Goal: Transaction & Acquisition: Purchase product/service

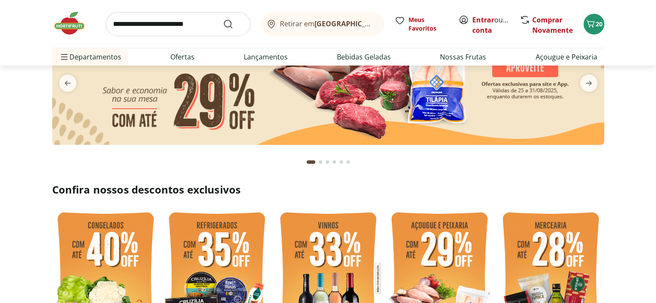
scroll to position [43, 0]
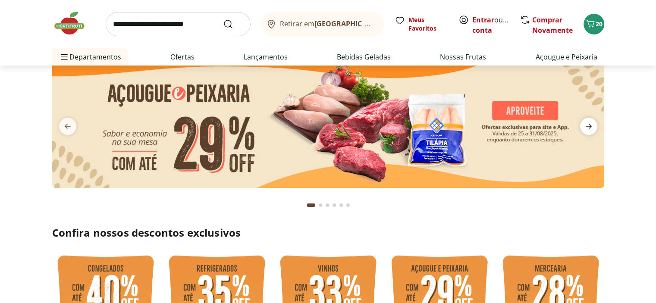
click at [590, 126] on icon "next" at bounding box center [589, 126] width 6 height 5
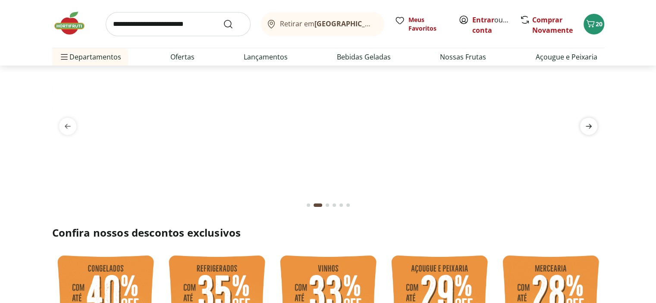
click at [590, 126] on icon "next" at bounding box center [589, 126] width 6 height 5
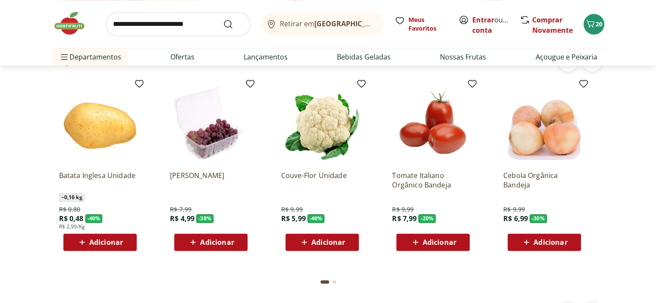
scroll to position [691, 0]
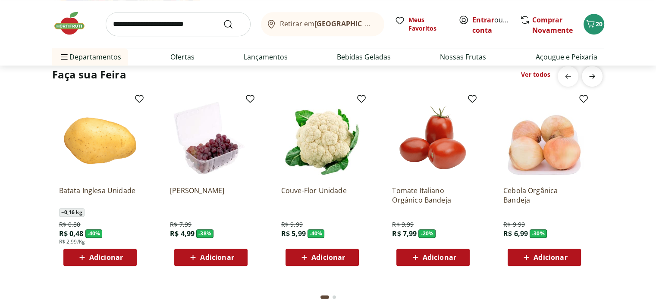
click at [596, 81] on span "next" at bounding box center [592, 76] width 17 height 17
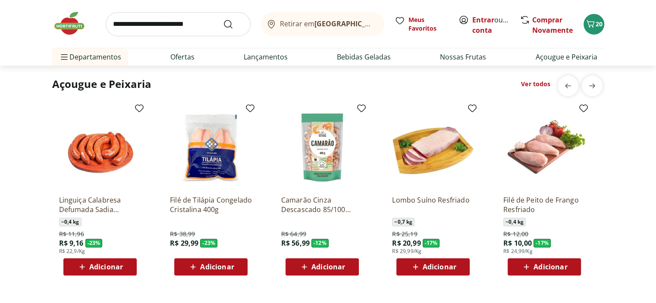
scroll to position [906, 0]
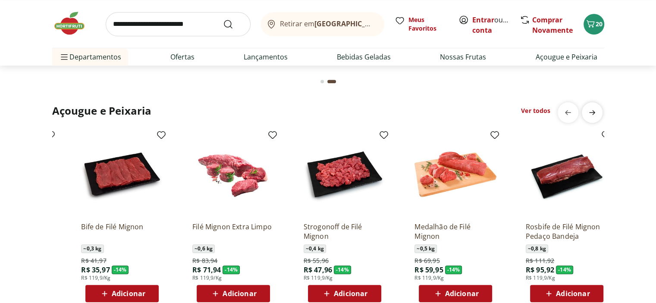
scroll to position [0, 556]
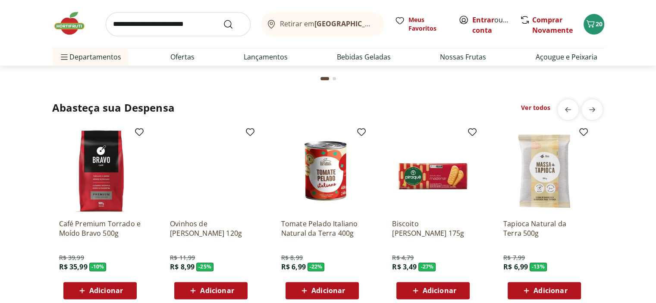
scroll to position [1165, 0]
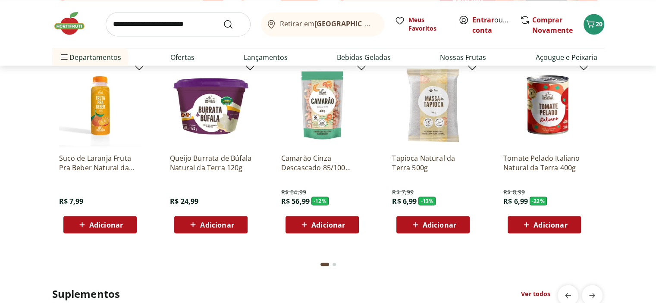
scroll to position [1554, 0]
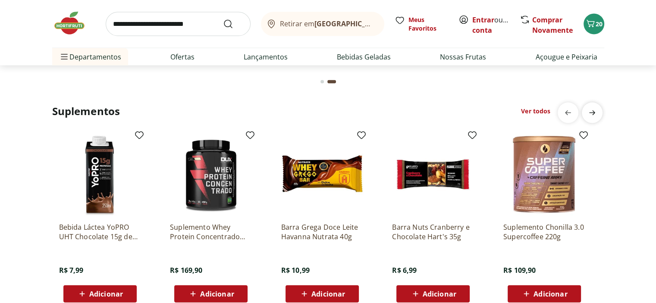
scroll to position [1769, 0]
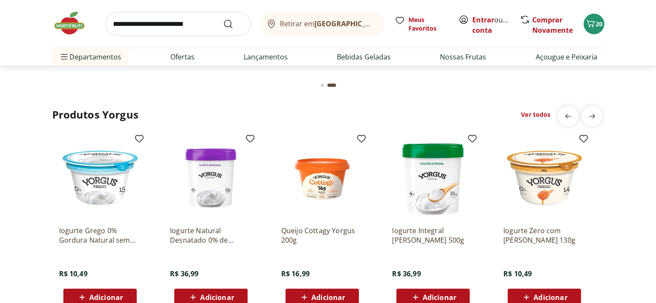
scroll to position [2028, 0]
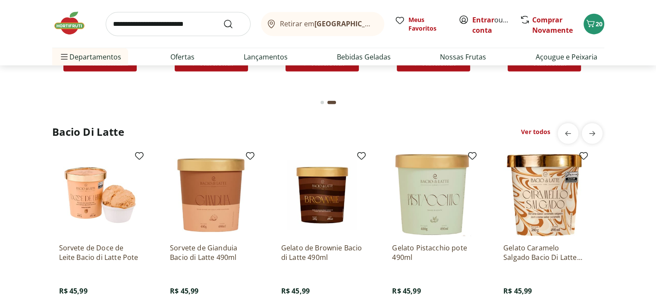
scroll to position [2287, 0]
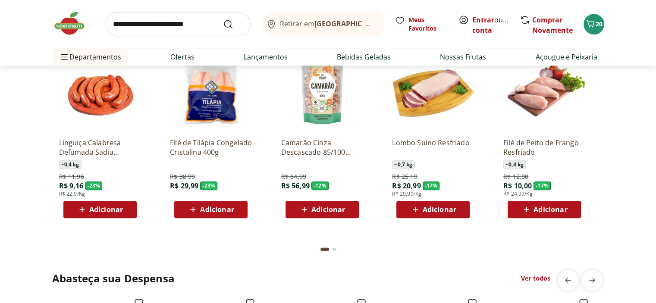
scroll to position [892, 0]
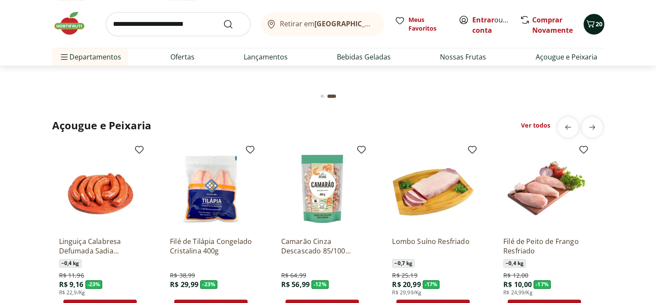
click at [594, 26] on icon "Carrinho" at bounding box center [591, 24] width 10 height 10
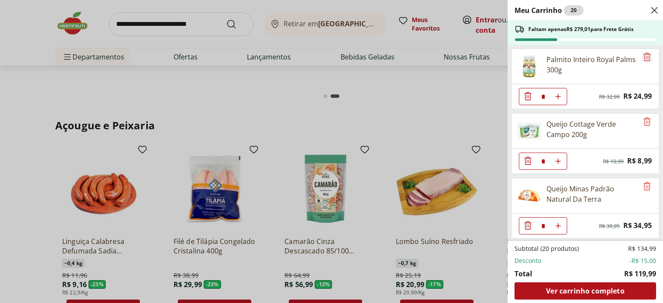
click at [644, 57] on icon "Remove" at bounding box center [646, 57] width 7 height 8
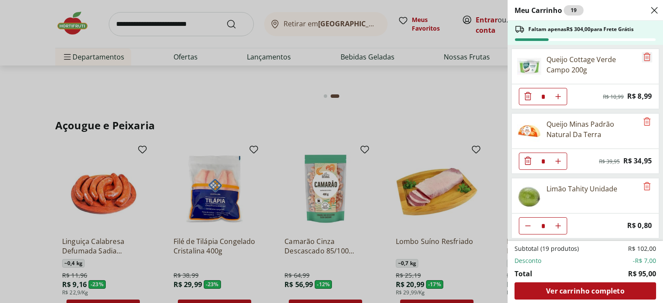
click at [644, 57] on icon "Remove" at bounding box center [646, 57] width 7 height 8
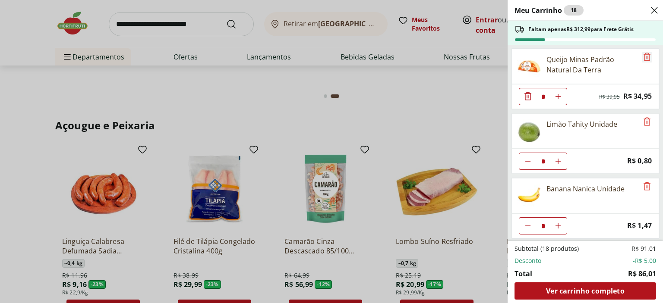
click at [644, 57] on icon "Remove" at bounding box center [646, 57] width 7 height 8
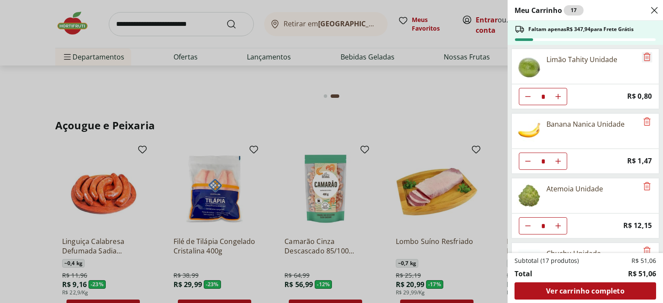
click at [642, 62] on span "Remove" at bounding box center [647, 57] width 10 height 11
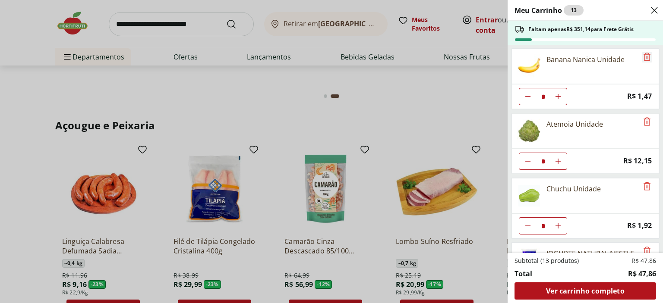
click at [642, 62] on span "Remove" at bounding box center [647, 57] width 10 height 11
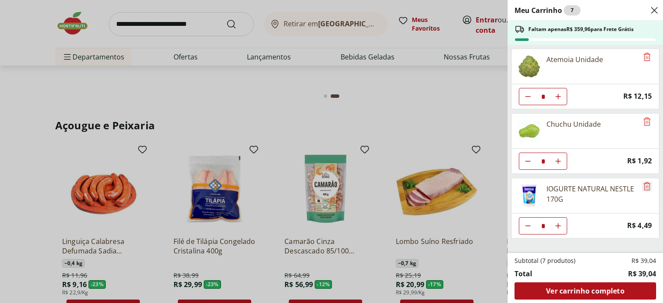
click at [644, 186] on icon "Remove" at bounding box center [647, 186] width 10 height 10
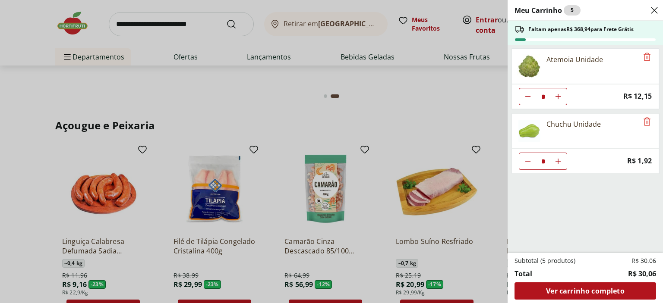
click at [213, 210] on div "Meu Carrinho 5 Faltam apenas R$ 368,94 para Frete Grátis Atemoia Unidade * Pric…" at bounding box center [331, 151] width 663 height 303
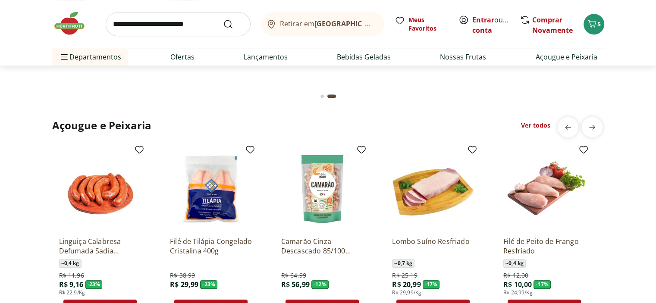
click at [213, 210] on img at bounding box center [211, 189] width 82 height 82
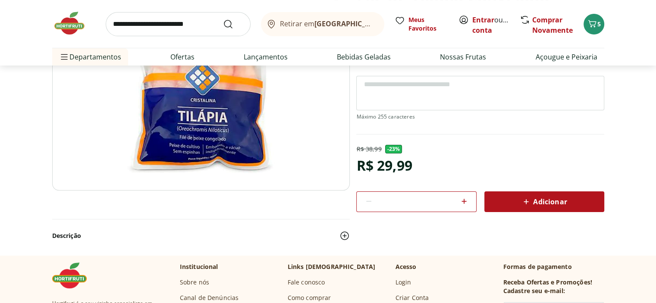
scroll to position [129, 0]
click at [464, 202] on icon at bounding box center [464, 201] width 5 height 5
type input "*"
click at [558, 199] on span "Adicionar" at bounding box center [544, 201] width 46 height 10
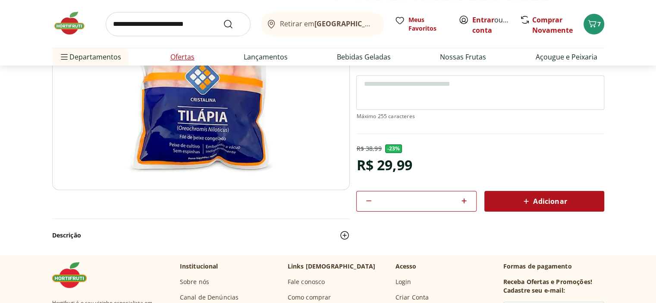
click at [186, 55] on link "Ofertas" at bounding box center [182, 57] width 24 height 10
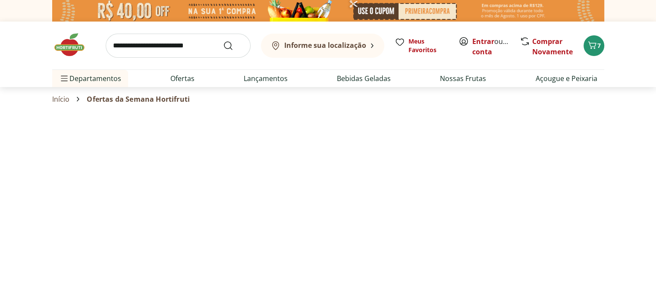
select select "**********"
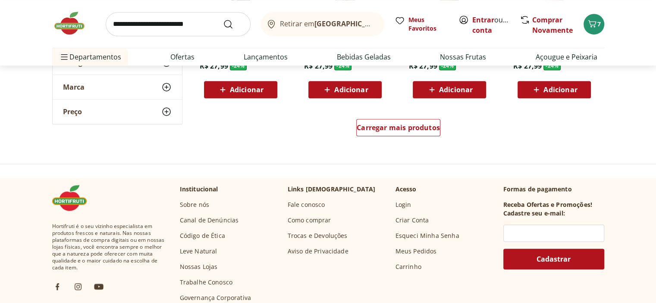
scroll to position [604, 0]
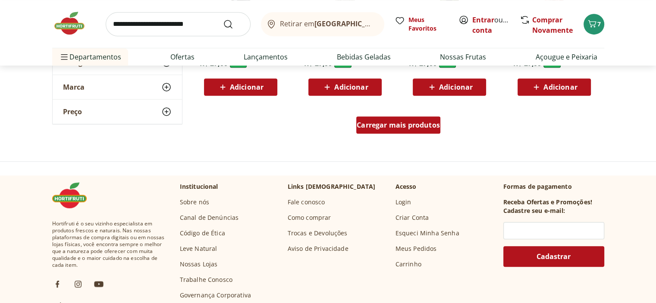
click at [367, 123] on span "Carregar mais produtos" at bounding box center [398, 125] width 83 height 7
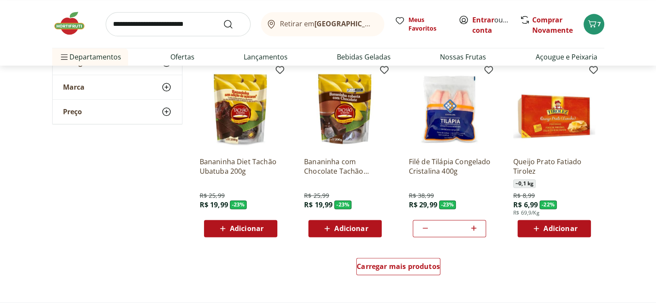
scroll to position [1036, 0]
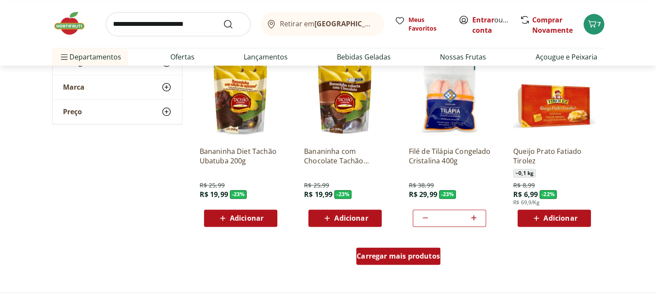
click at [376, 257] on span "Carregar mais produtos" at bounding box center [398, 256] width 83 height 7
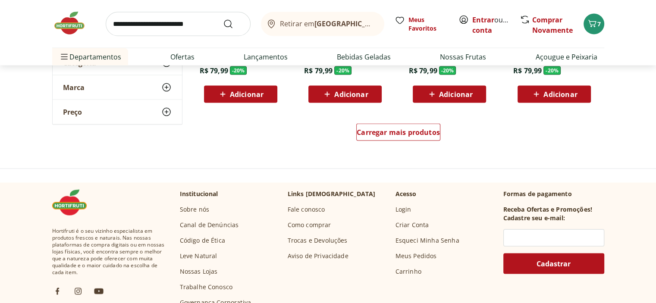
scroll to position [1726, 0]
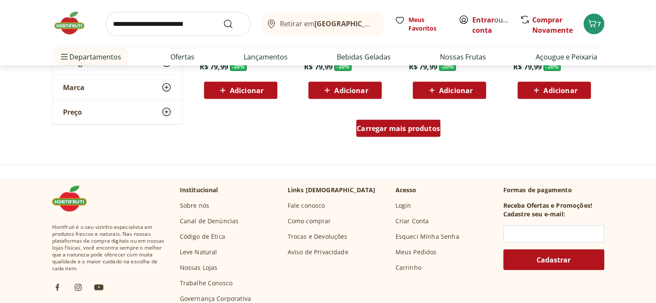
click at [414, 132] on span "Carregar mais produtos" at bounding box center [398, 128] width 83 height 7
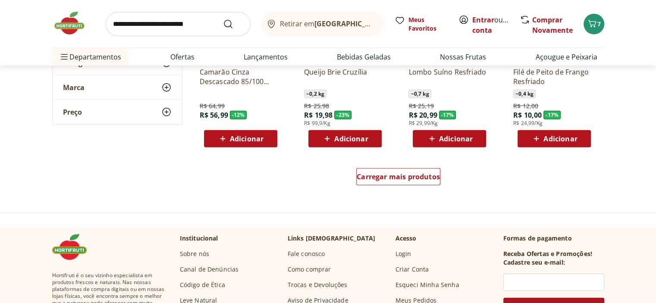
scroll to position [2244, 0]
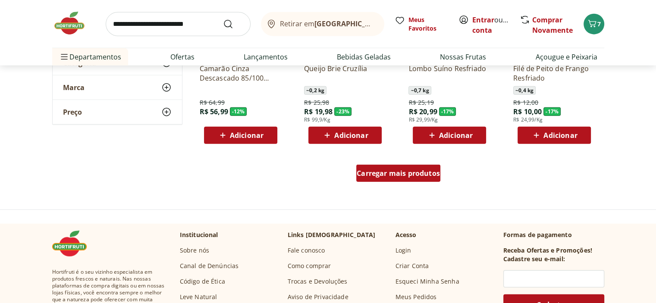
click at [396, 178] on div "Carregar mais produtos" at bounding box center [398, 173] width 84 height 17
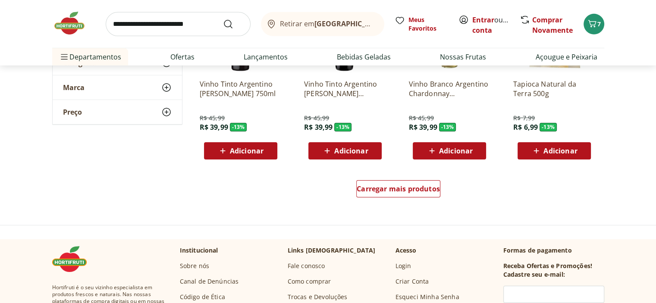
scroll to position [2805, 0]
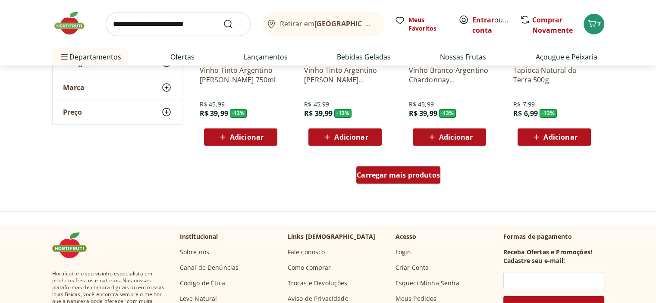
click at [425, 173] on span "Carregar mais produtos" at bounding box center [398, 175] width 83 height 7
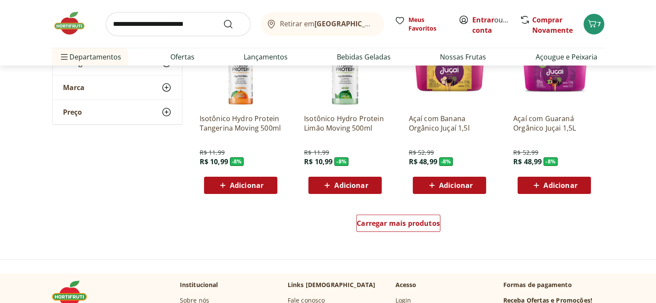
scroll to position [3323, 0]
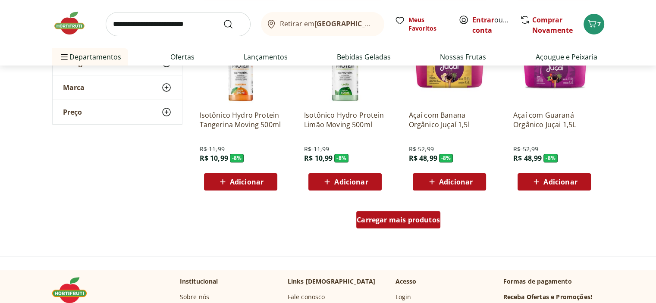
click at [398, 219] on span "Carregar mais produtos" at bounding box center [398, 220] width 83 height 7
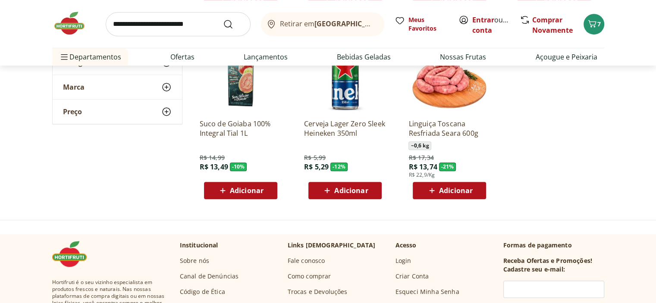
scroll to position [3884, 0]
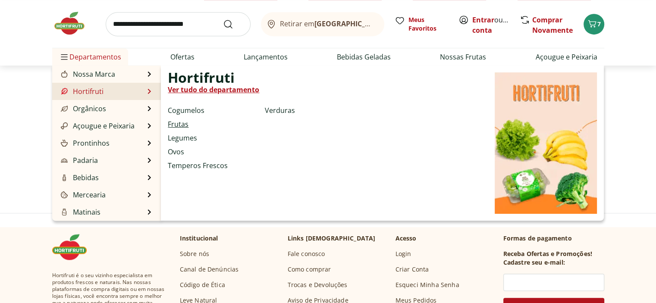
click at [181, 122] on link "Frutas" at bounding box center [178, 124] width 21 height 10
select select "**********"
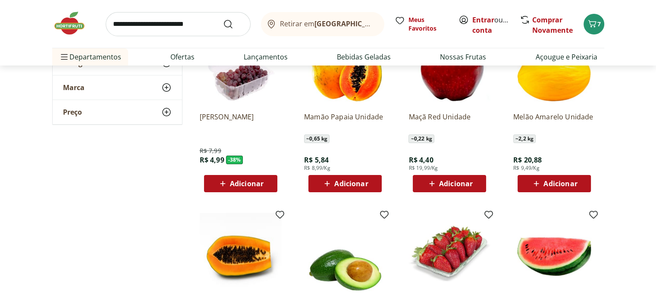
scroll to position [129, 0]
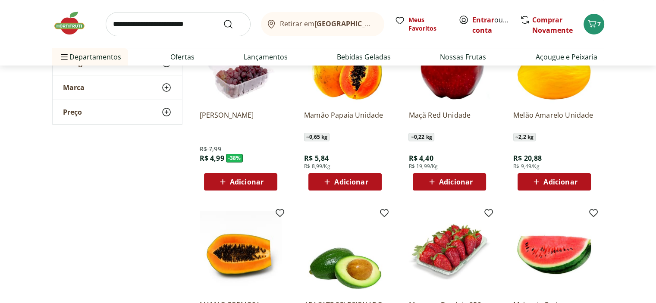
click at [338, 186] on span "Adicionar" at bounding box center [351, 182] width 34 height 7
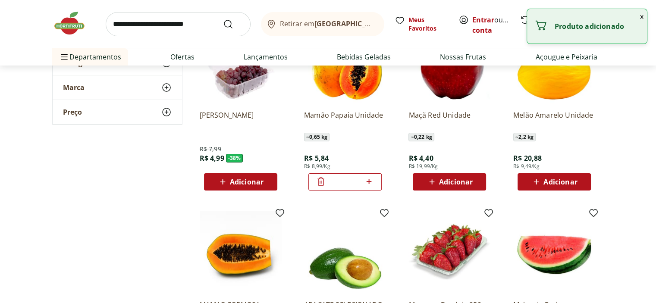
click at [369, 183] on icon at bounding box center [369, 182] width 11 height 10
type input "*"
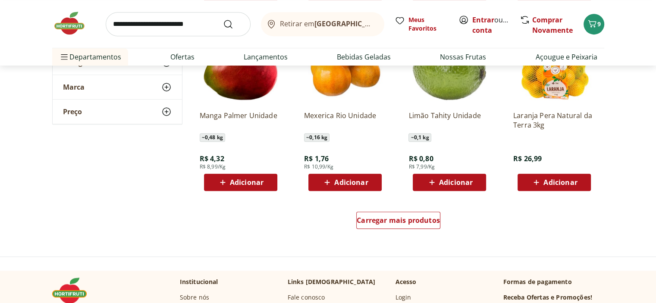
scroll to position [518, 0]
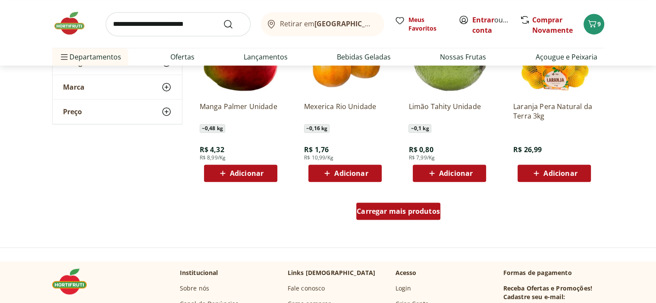
click at [404, 214] on span "Carregar mais produtos" at bounding box center [398, 211] width 83 height 7
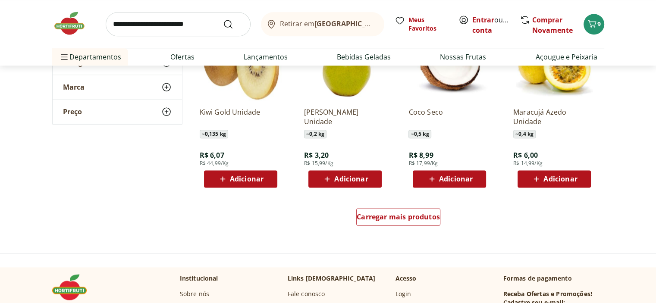
scroll to position [1079, 0]
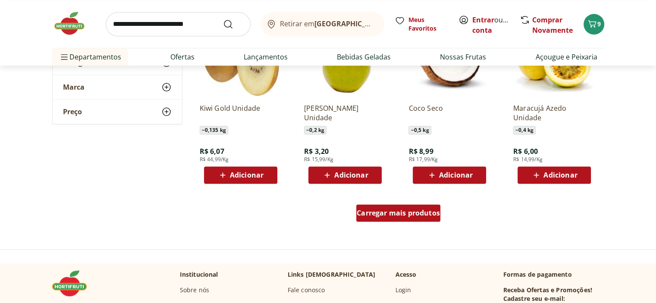
click at [439, 217] on span "Carregar mais produtos" at bounding box center [398, 213] width 83 height 7
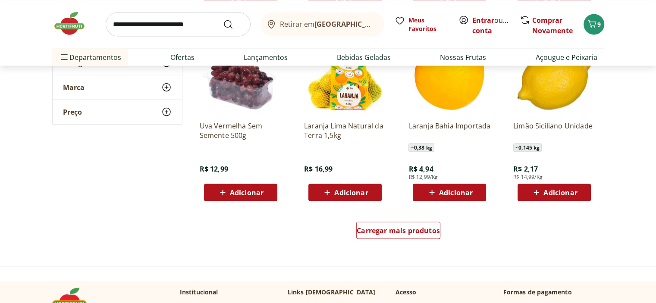
scroll to position [1640, 0]
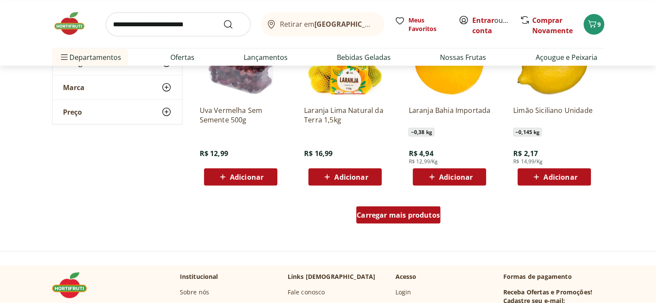
click at [392, 215] on span "Carregar mais produtos" at bounding box center [398, 214] width 83 height 7
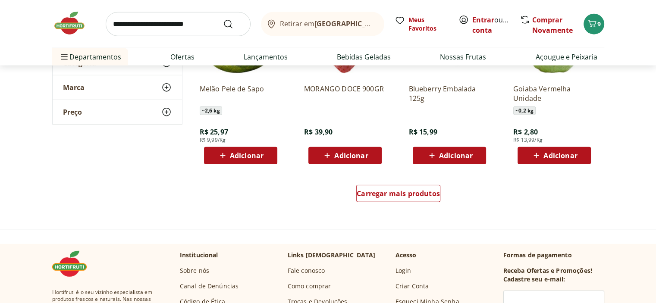
scroll to position [2244, 0]
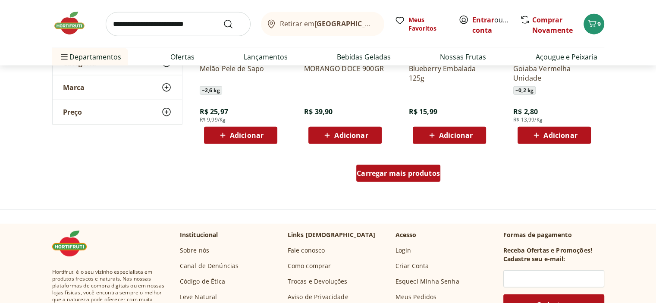
click at [424, 170] on span "Carregar mais produtos" at bounding box center [398, 173] width 83 height 7
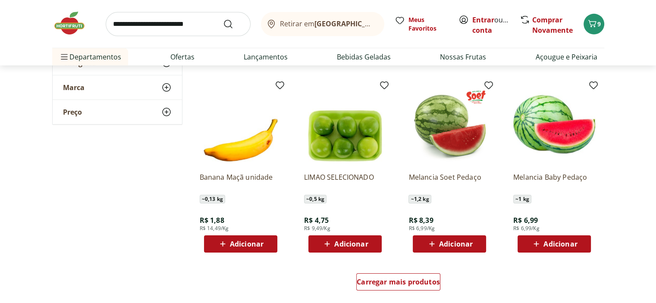
scroll to position [2719, 0]
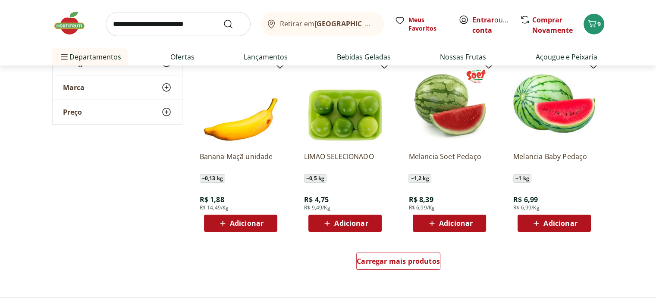
click at [435, 224] on icon at bounding box center [432, 223] width 11 height 10
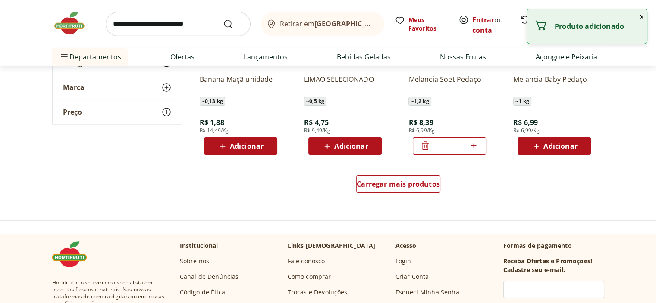
scroll to position [2805, 0]
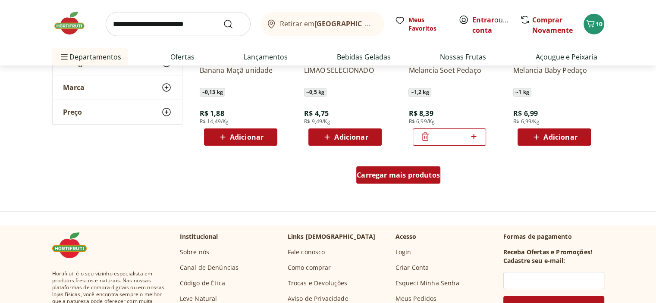
click at [374, 175] on span "Carregar mais produtos" at bounding box center [398, 175] width 83 height 7
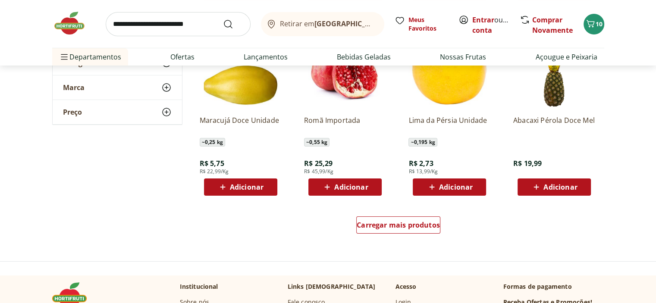
scroll to position [3323, 0]
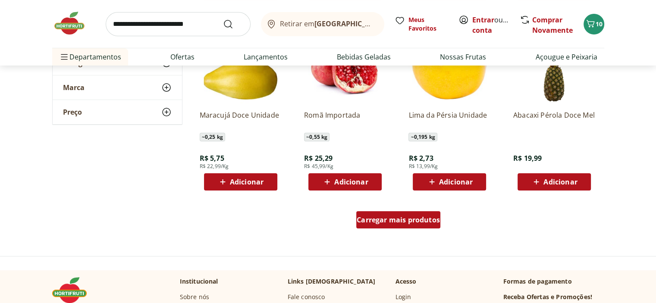
click at [390, 221] on span "Carregar mais produtos" at bounding box center [398, 220] width 83 height 7
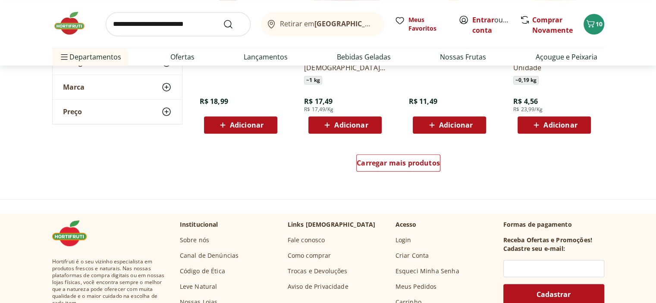
scroll to position [3971, 0]
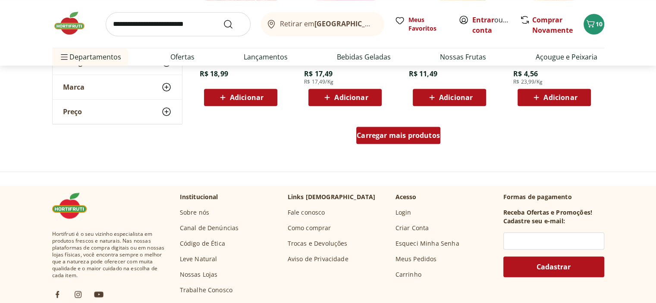
click at [411, 137] on span "Carregar mais produtos" at bounding box center [398, 135] width 83 height 7
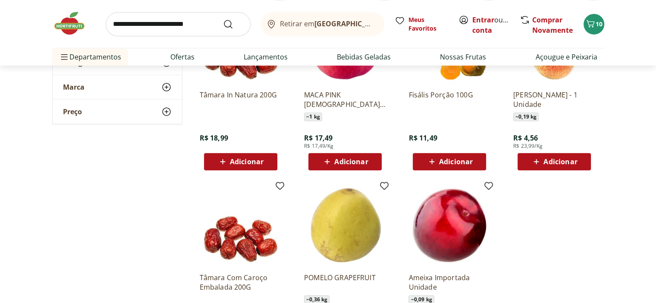
scroll to position [3755, 0]
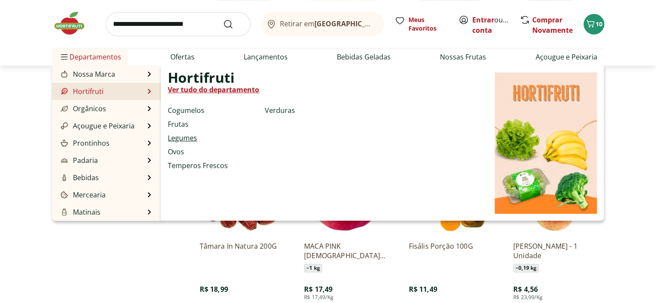
click at [190, 138] on link "Legumes" at bounding box center [182, 138] width 29 height 10
select select "**********"
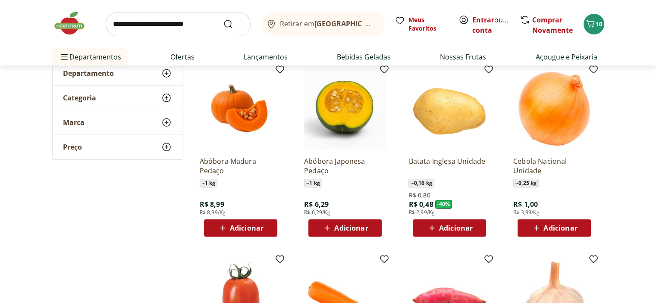
scroll to position [86, 0]
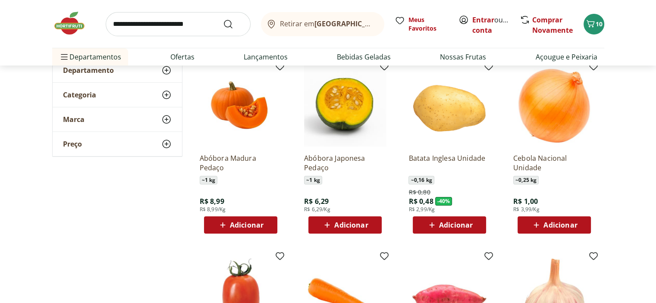
click at [230, 226] on span "Adicionar" at bounding box center [247, 225] width 34 height 7
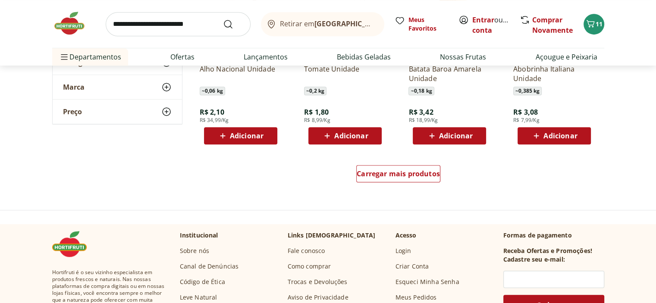
scroll to position [561, 0]
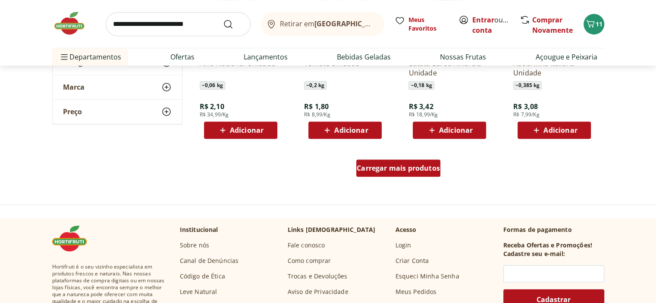
click at [399, 169] on span "Carregar mais produtos" at bounding box center [398, 168] width 83 height 7
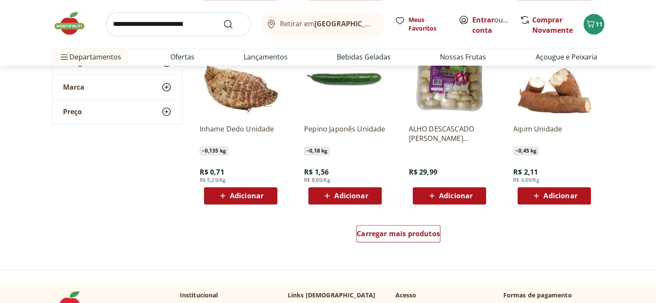
scroll to position [1079, 0]
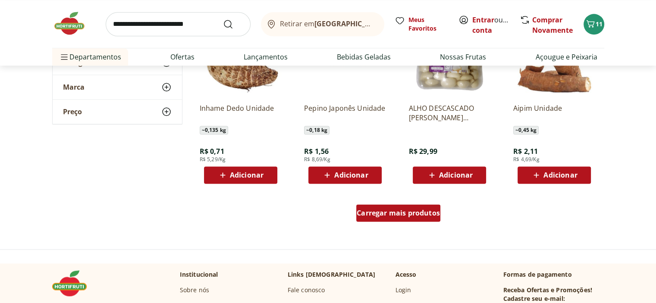
click at [408, 211] on span "Carregar mais produtos" at bounding box center [398, 213] width 83 height 7
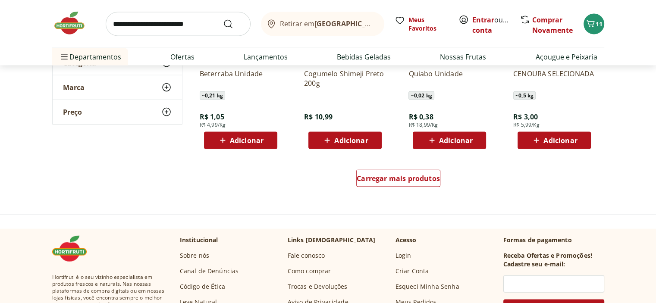
scroll to position [1683, 0]
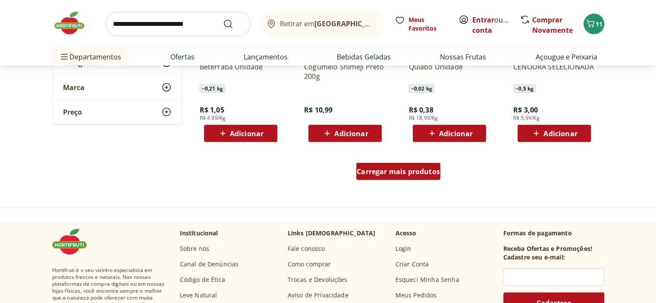
click at [378, 172] on span "Carregar mais produtos" at bounding box center [398, 171] width 83 height 7
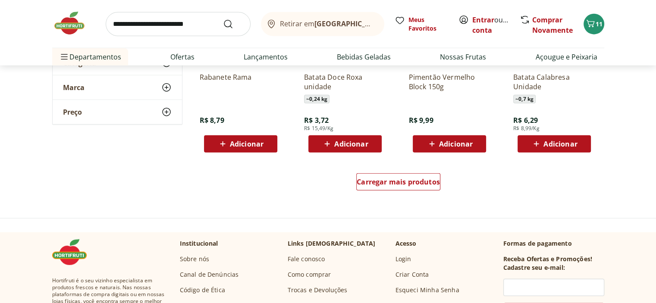
scroll to position [2244, 0]
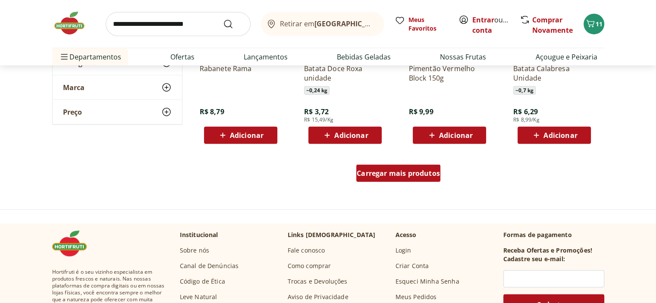
click at [369, 170] on span "Carregar mais produtos" at bounding box center [398, 173] width 83 height 7
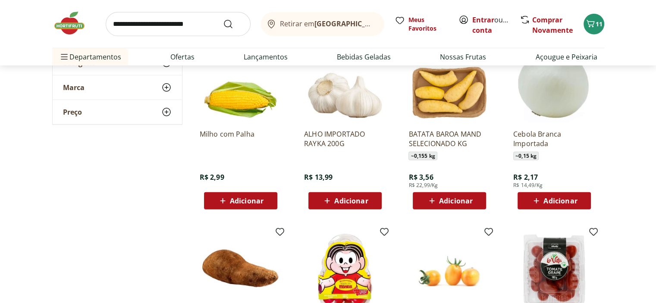
scroll to position [2460, 0]
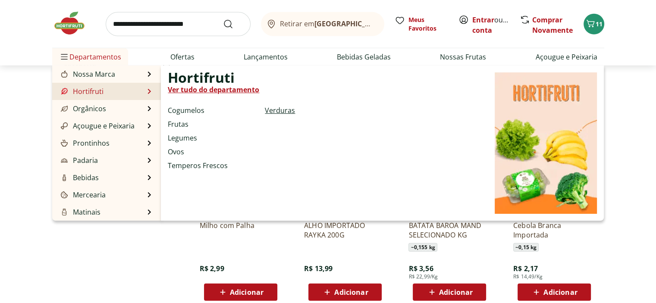
click at [278, 114] on link "Verduras" at bounding box center [280, 110] width 30 height 10
select select "**********"
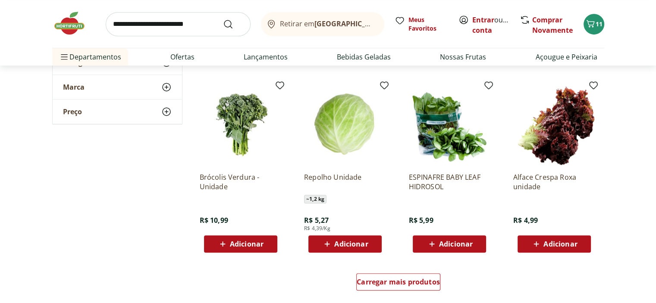
scroll to position [475, 0]
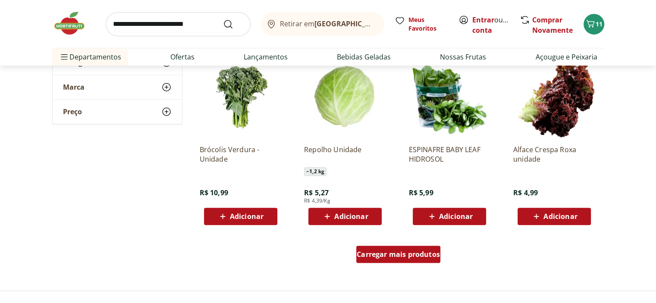
click at [380, 246] on div "Carregar mais produtos" at bounding box center [398, 254] width 84 height 17
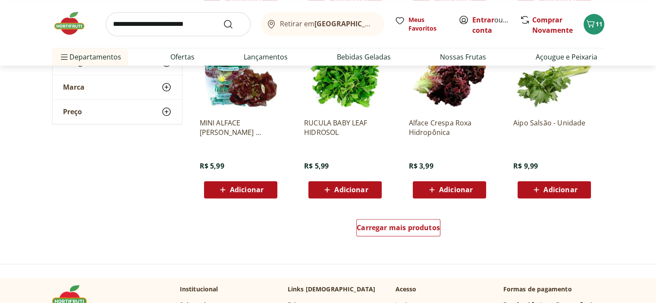
scroll to position [1122, 0]
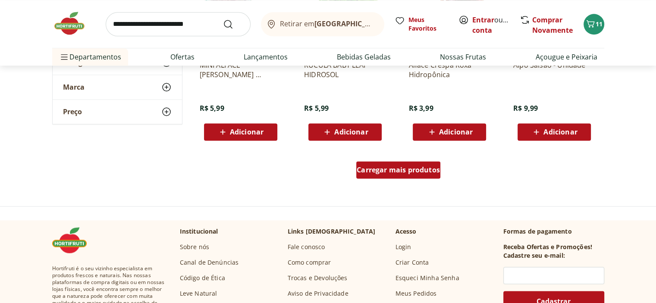
click at [375, 169] on span "Carregar mais produtos" at bounding box center [398, 170] width 83 height 7
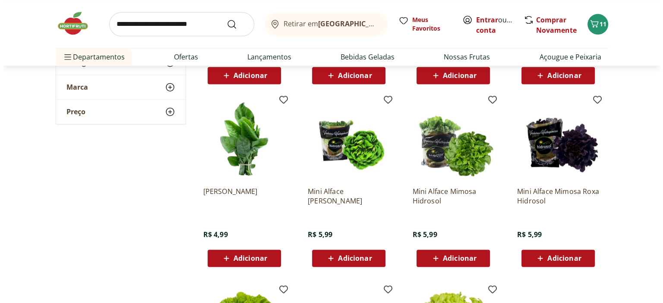
scroll to position [1079, 0]
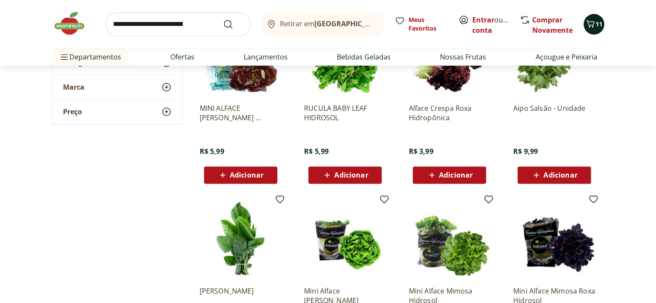
click at [592, 23] on icon "Carrinho" at bounding box center [591, 24] width 10 height 10
